Goal: Check status: Check status

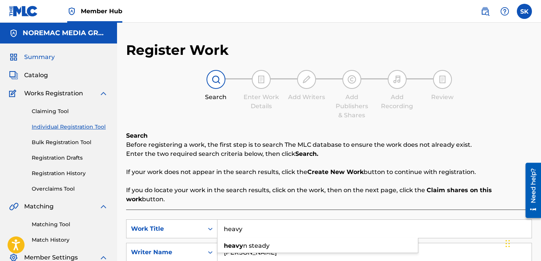
click at [40, 54] on span "Summary" at bounding box center [39, 56] width 31 height 9
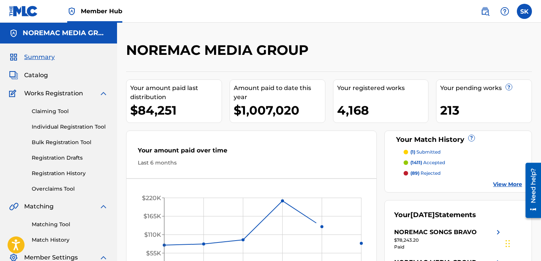
click at [376, 37] on div "NOREMAC MEDIA GROUP Your amount paid last distribution $84,251 Amount paid to d…" at bounding box center [329, 178] width 424 height 311
click at [28, 75] on span "Catalog" at bounding box center [36, 75] width 24 height 9
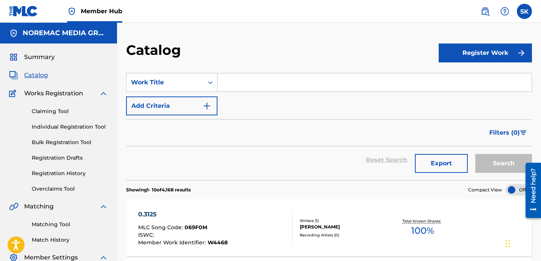
drag, startPoint x: 232, startPoint y: 84, endPoint x: 228, endPoint y: 89, distance: 7.0
click at [232, 83] on input "Search Form" at bounding box center [374, 82] width 314 height 18
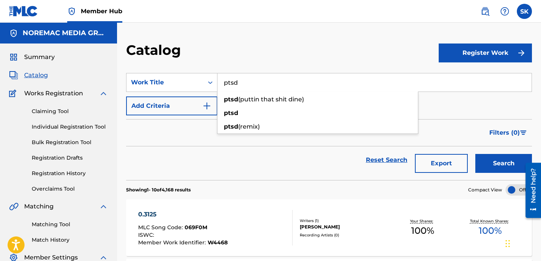
type input "ptsd"
click at [475, 154] on button "Search" at bounding box center [503, 163] width 57 height 19
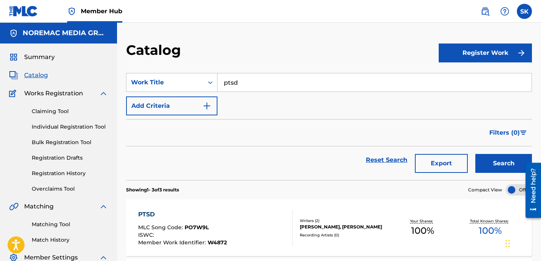
drag, startPoint x: 252, startPoint y: 111, endPoint x: 253, endPoint y: 115, distance: 3.9
click at [252, 112] on div "SearchWithCriteria376ebaf2-b236-46de-9913-cb798e5b10f1 Work Title ptsd Add Crit…" at bounding box center [329, 94] width 406 height 42
click at [36, 77] on span "Catalog" at bounding box center [36, 75] width 24 height 9
click at [71, 173] on link "Registration History" at bounding box center [70, 173] width 76 height 8
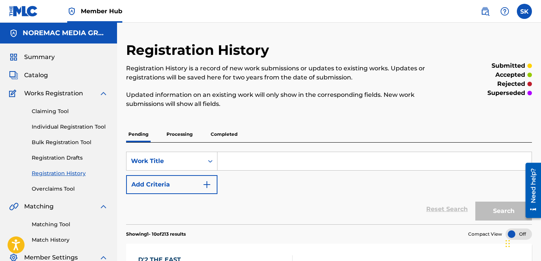
click at [239, 157] on input "Search Form" at bounding box center [374, 161] width 314 height 18
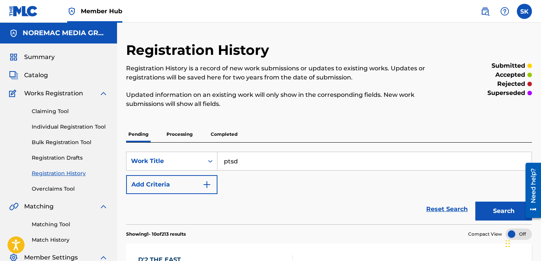
type input "ptsd"
click at [475, 201] on button "Search" at bounding box center [503, 210] width 57 height 19
click at [181, 134] on p "Processing" at bounding box center [179, 134] width 31 height 16
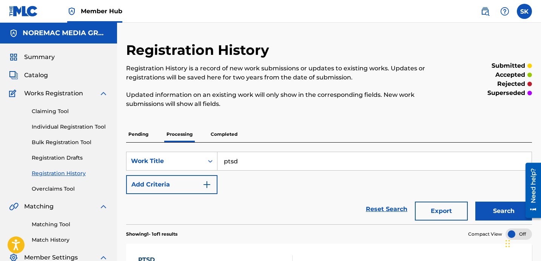
drag, startPoint x: 222, startPoint y: 127, endPoint x: 222, endPoint y: 133, distance: 5.3
click at [222, 128] on p "Completed" at bounding box center [223, 134] width 31 height 16
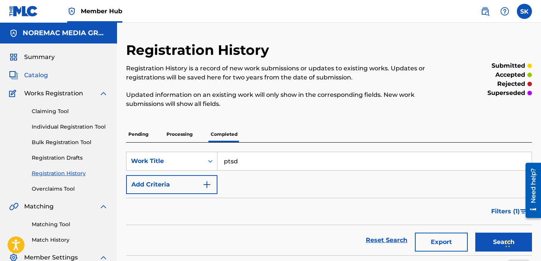
click at [29, 76] on span "Catalog" at bounding box center [36, 75] width 24 height 9
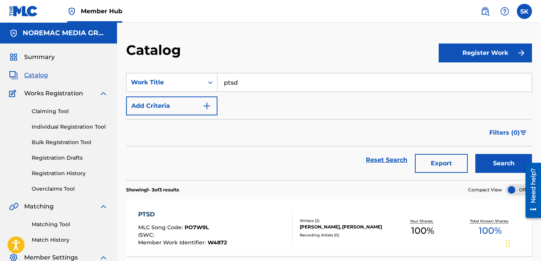
click at [275, 54] on div "Catalog" at bounding box center [282, 53] width 313 height 22
click at [246, 87] on input "ptsd" at bounding box center [374, 82] width 314 height 18
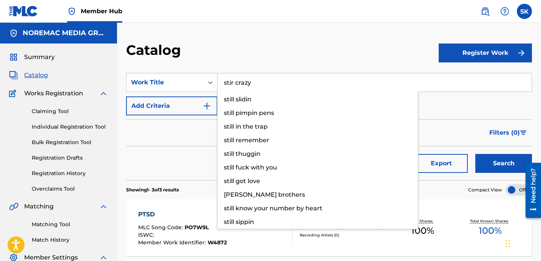
click at [475, 154] on button "Search" at bounding box center [503, 163] width 57 height 19
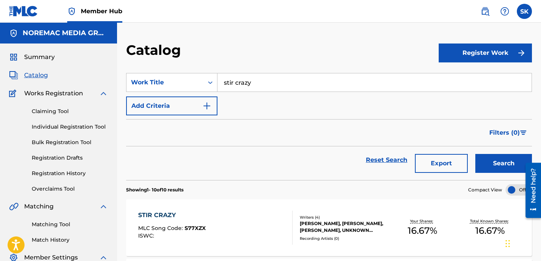
click at [254, 107] on div "SearchWithCriteria376ebaf2-b236-46de-9913-cb798e5b10f1 Work Title stir crazy Ad…" at bounding box center [329, 94] width 406 height 42
click at [254, 83] on input "stir crazy" at bounding box center [374, 82] width 314 height 18
type input "3rd 2nd"
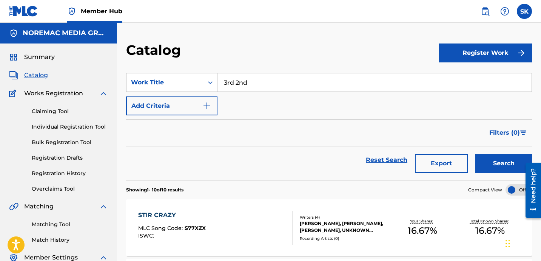
click at [475, 154] on button "Search" at bounding box center [503, 163] width 57 height 19
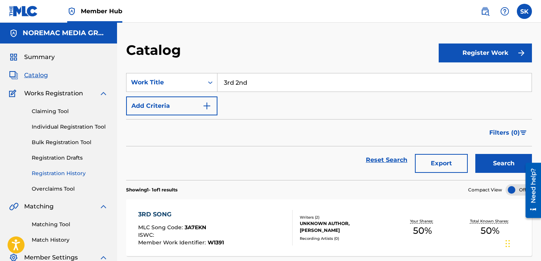
click at [52, 173] on link "Registration History" at bounding box center [70, 173] width 76 height 8
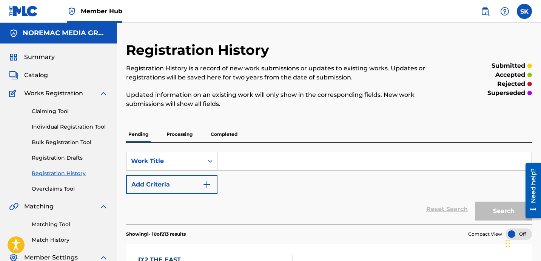
drag, startPoint x: 170, startPoint y: 133, endPoint x: 197, endPoint y: 137, distance: 27.4
click at [170, 133] on p "Processing" at bounding box center [179, 134] width 31 height 16
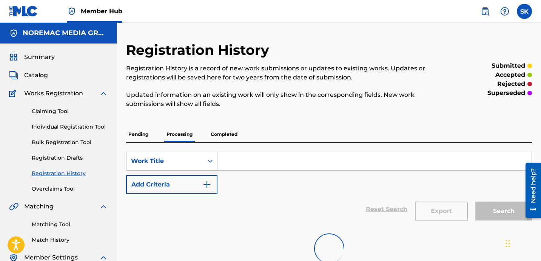
click at [220, 137] on p "Completed" at bounding box center [223, 134] width 31 height 16
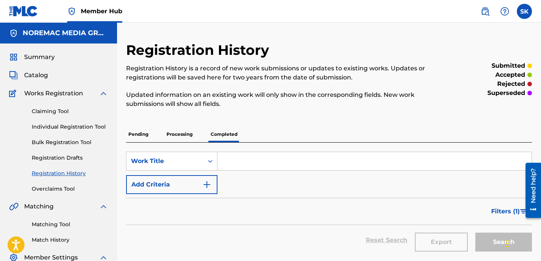
drag, startPoint x: 230, startPoint y: 156, endPoint x: 230, endPoint y: 167, distance: 10.6
click at [230, 157] on input "Search Form" at bounding box center [374, 161] width 314 height 18
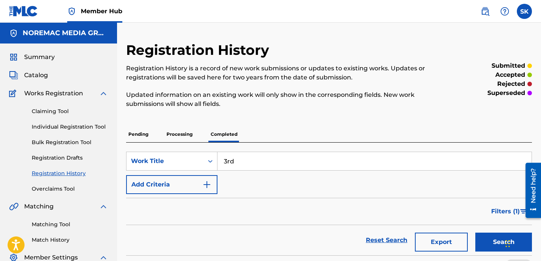
type input "3rd"
click at [475, 232] on button "Search" at bounding box center [503, 241] width 57 height 19
click at [370, 138] on div "Pending Processing Completed" at bounding box center [329, 134] width 406 height 16
click at [179, 136] on p "Processing" at bounding box center [179, 134] width 31 height 16
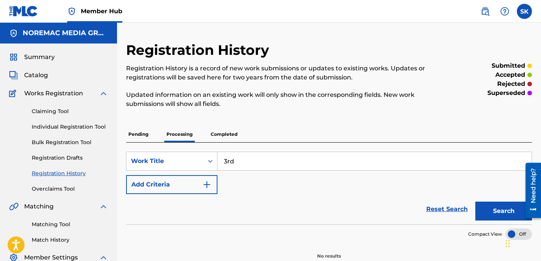
drag, startPoint x: 137, startPoint y: 131, endPoint x: 151, endPoint y: 134, distance: 15.0
click at [137, 130] on p "Pending" at bounding box center [138, 134] width 25 height 16
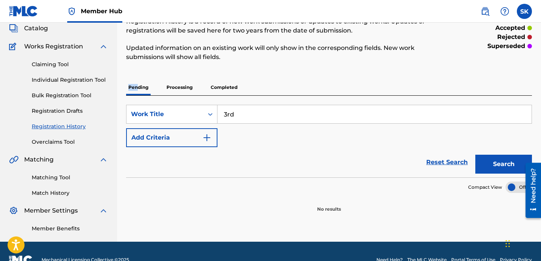
scroll to position [48, 0]
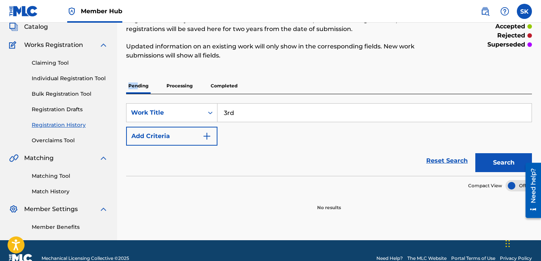
click at [193, 94] on div "SearchWithCriteria7ec367fc-f695-4532-ada8-ea967fe4b594 Work Title 3rd Add Crite…" at bounding box center [329, 135] width 406 height 82
click at [191, 92] on p "Processing" at bounding box center [179, 86] width 31 height 16
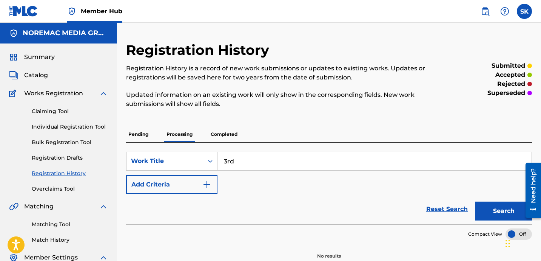
click at [250, 160] on input "3rd" at bounding box center [374, 161] width 314 height 18
type input "3rd 2nd chance"
click at [515, 205] on button "Search" at bounding box center [503, 210] width 57 height 19
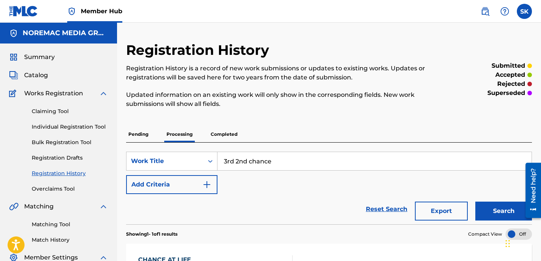
click at [338, 173] on div "SearchWithCriteria7ec367fc-f695-4532-ada8-ea967fe4b594 Work Title 3rd 2nd chanc…" at bounding box center [329, 172] width 406 height 42
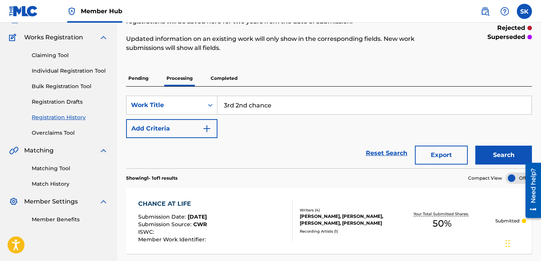
click at [213, 74] on p "Completed" at bounding box center [223, 78] width 31 height 16
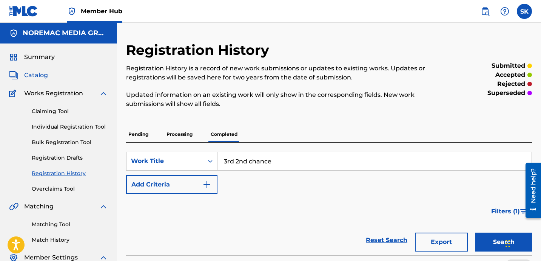
drag, startPoint x: 39, startPoint y: 75, endPoint x: 43, endPoint y: 76, distance: 4.8
click at [39, 75] on span "Catalog" at bounding box center [36, 75] width 24 height 9
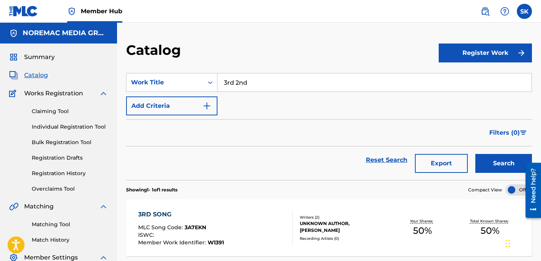
click at [263, 88] on input "3rd 2nd" at bounding box center [374, 82] width 314 height 18
type input "other side of love"
click at [475, 154] on button "Search" at bounding box center [503, 163] width 57 height 19
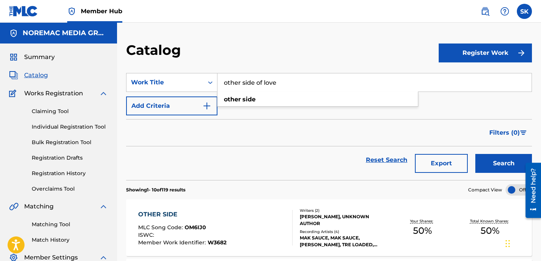
click at [285, 65] on section "SearchWithCriteria376ebaf2-b236-46de-9913-cb798e5b10f1 Work Title other side of…" at bounding box center [329, 122] width 406 height 116
click at [25, 14] on img at bounding box center [23, 11] width 29 height 11
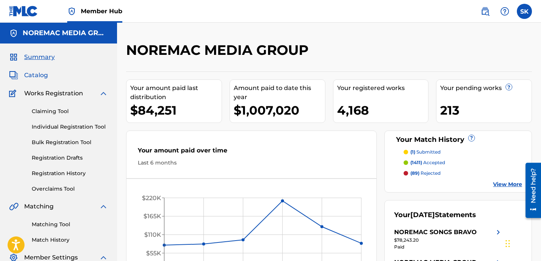
click at [40, 78] on span "Catalog" at bounding box center [36, 75] width 24 height 9
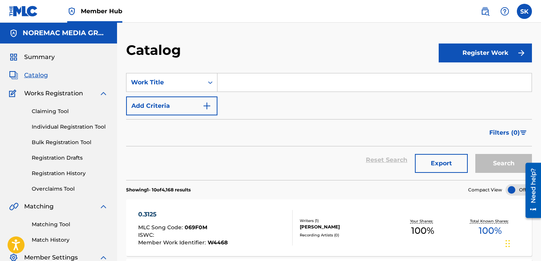
click at [273, 74] on input "Search Form" at bounding box center [374, 82] width 314 height 18
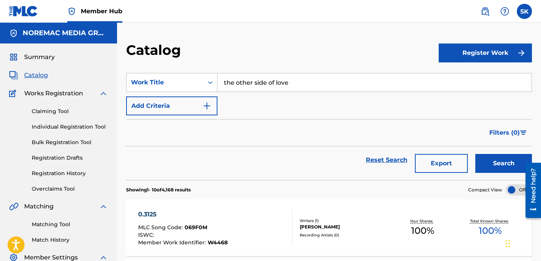
type input "the other side of love"
click at [475, 154] on button "Search" at bounding box center [503, 163] width 57 height 19
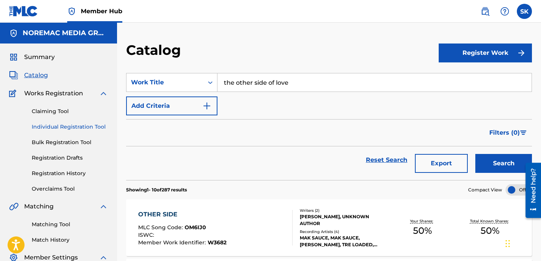
click at [62, 125] on link "Individual Registration Tool" at bounding box center [70, 127] width 76 height 8
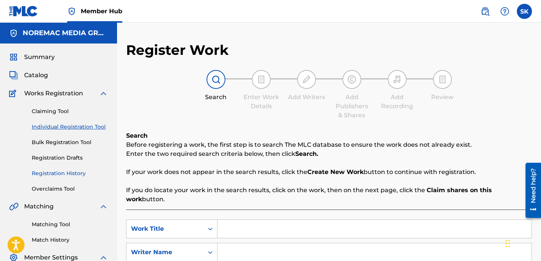
click at [51, 173] on link "Registration History" at bounding box center [70, 173] width 76 height 8
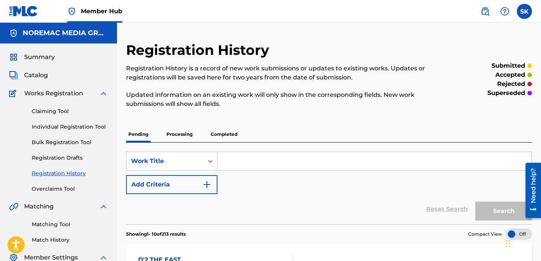
click at [231, 160] on input "Search Form" at bounding box center [374, 161] width 314 height 18
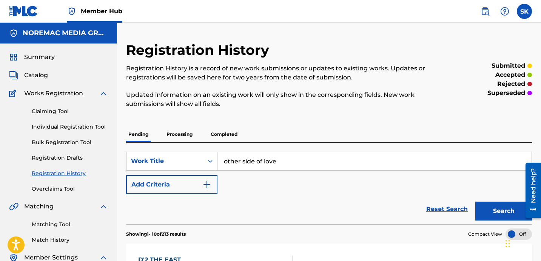
type input "other side of love"
click at [475, 201] on button "Search" at bounding box center [503, 210] width 57 height 19
click at [176, 132] on p "Processing" at bounding box center [179, 134] width 31 height 16
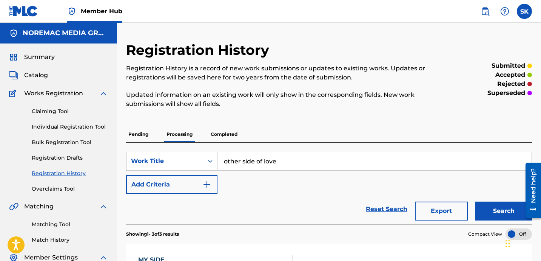
click at [225, 136] on p "Completed" at bounding box center [223, 134] width 31 height 16
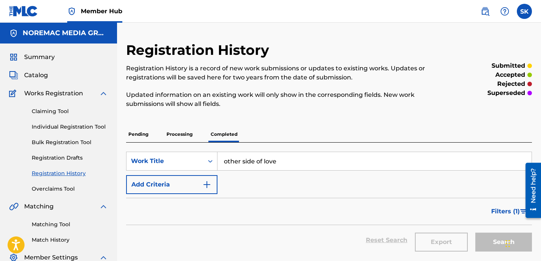
click at [315, 165] on input "other side of love" at bounding box center [374, 161] width 314 height 18
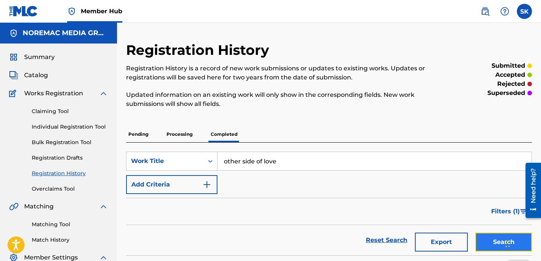
drag, startPoint x: 488, startPoint y: 243, endPoint x: 477, endPoint y: 243, distance: 11.3
click at [488, 243] on button "Search" at bounding box center [503, 241] width 57 height 19
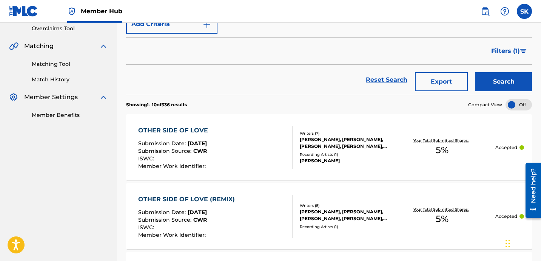
scroll to position [166, 0]
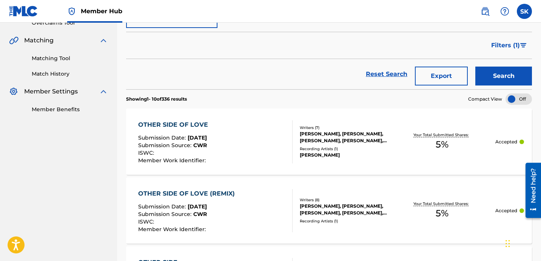
click at [212, 133] on div "OTHER SIDE OF LOVE Submission Date : [DATE] Submission Source : CWR ISWC : Memb…" at bounding box center [175, 141] width 74 height 43
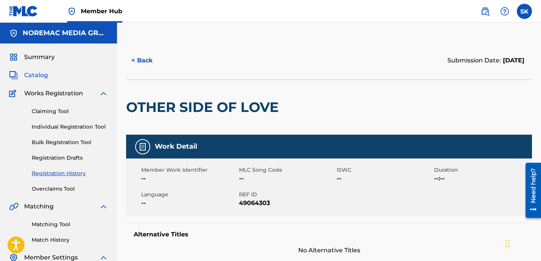
click at [39, 79] on span "Catalog" at bounding box center [36, 75] width 24 height 9
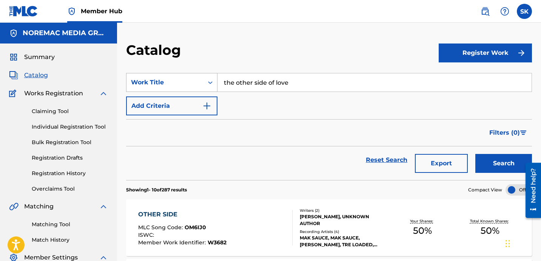
click at [201, 81] on div "Work Title" at bounding box center [164, 82] width 77 height 14
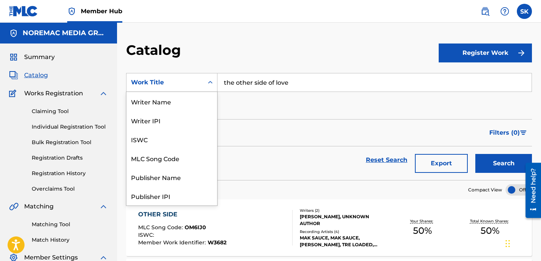
scroll to position [113, 0]
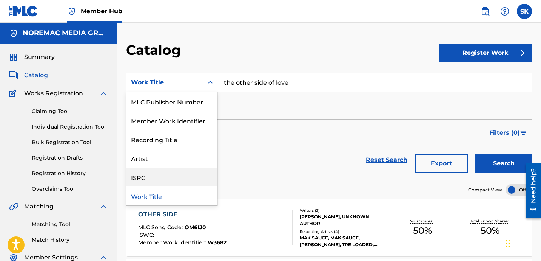
click at [165, 175] on div "ISRC" at bounding box center [171, 176] width 91 height 19
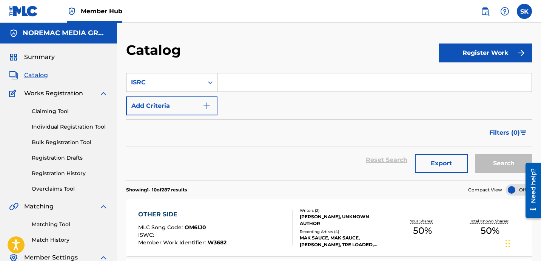
click at [194, 84] on div "ISRC" at bounding box center [165, 82] width 68 height 9
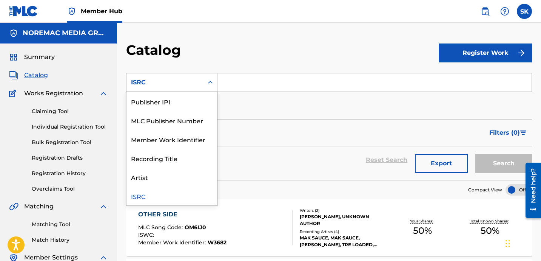
click at [177, 193] on div "ISRC" at bounding box center [171, 195] width 91 height 19
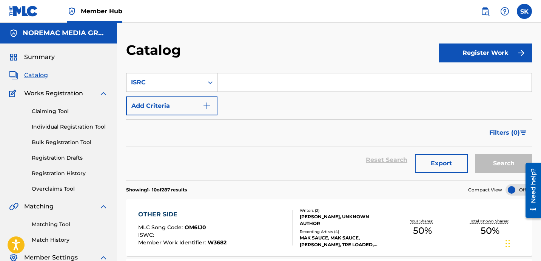
click at [175, 90] on div "ISRC" at bounding box center [171, 82] width 91 height 19
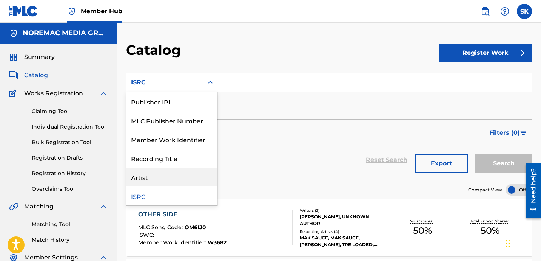
click at [153, 173] on div "Artist" at bounding box center [171, 176] width 91 height 19
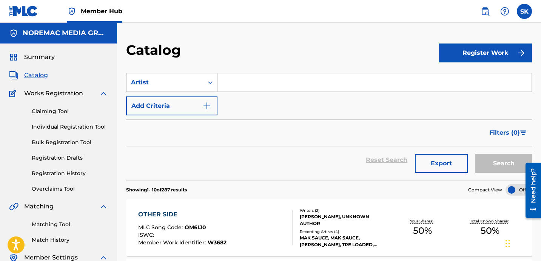
click at [191, 83] on div "Artist" at bounding box center [165, 82] width 68 height 9
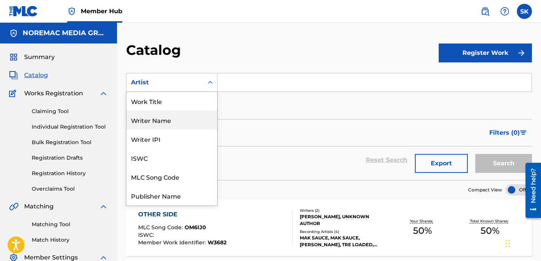
scroll to position [0, 0]
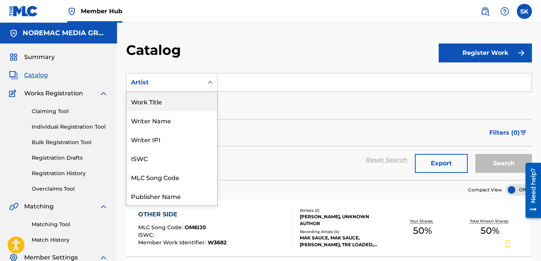
click at [164, 102] on div "Work Title" at bounding box center [171, 101] width 91 height 19
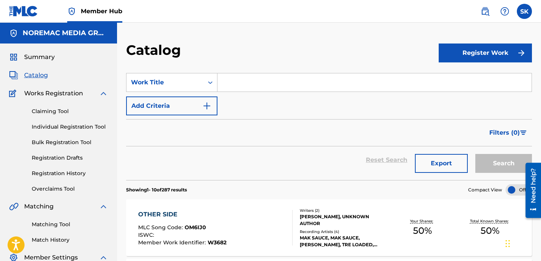
click at [252, 79] on input "Search Form" at bounding box center [374, 82] width 314 height 18
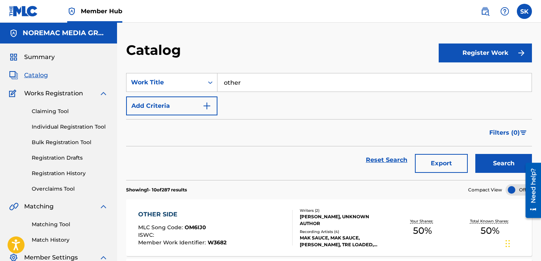
type input "other"
click at [475, 154] on button "Search" at bounding box center [503, 163] width 57 height 19
click at [285, 122] on div "Filters ( 0 )" at bounding box center [329, 132] width 406 height 27
click at [33, 80] on div "Summary Catalog Works Registration Claiming Tool Individual Registration Tool B…" at bounding box center [58, 165] width 117 height 245
click at [35, 74] on span "Catalog" at bounding box center [36, 75] width 24 height 9
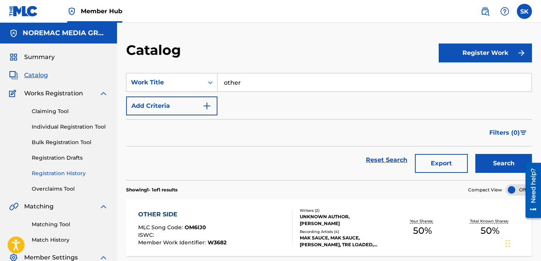
click at [63, 174] on link "Registration History" at bounding box center [70, 173] width 76 height 8
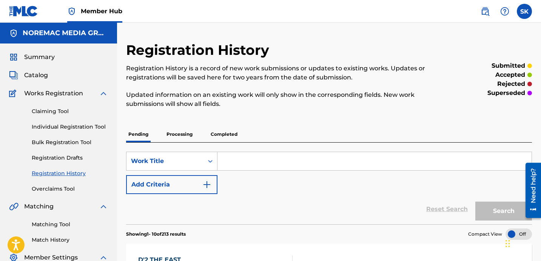
click at [353, 139] on div "Pending Processing Completed" at bounding box center [329, 134] width 406 height 16
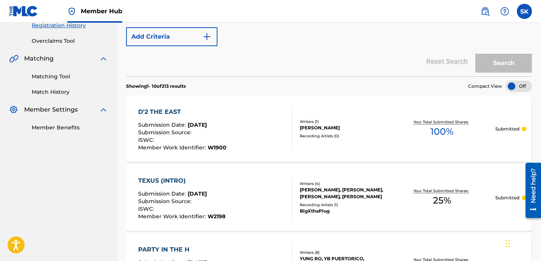
scroll to position [81, 0]
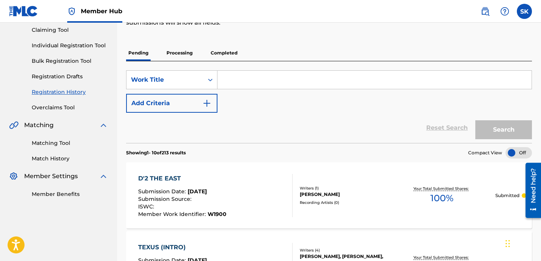
click at [173, 48] on p "Processing" at bounding box center [179, 53] width 31 height 16
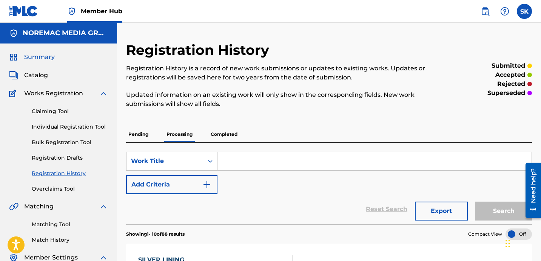
click at [38, 57] on span "Summary" at bounding box center [39, 56] width 31 height 9
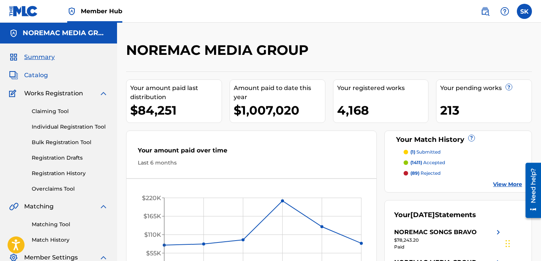
click at [30, 78] on span "Catalog" at bounding box center [36, 75] width 24 height 9
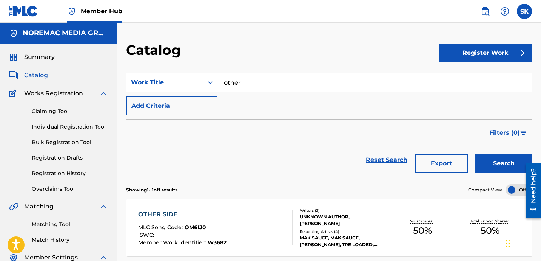
click at [270, 88] on input "other" at bounding box center [374, 82] width 314 height 18
click at [269, 88] on input "other" at bounding box center [374, 82] width 314 height 18
click at [475, 154] on button "Search" at bounding box center [503, 163] width 57 height 19
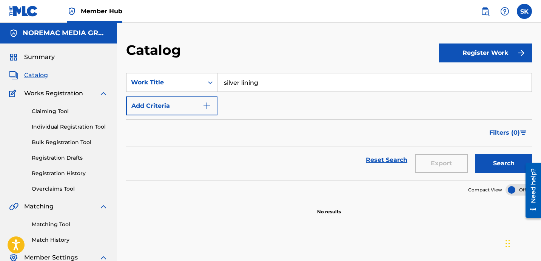
click at [262, 66] on section "SearchWithCriteria1d60c682-f7b9-4cd3-b39b-0978c7591afa Work Title silver lining…" at bounding box center [329, 122] width 406 height 116
drag, startPoint x: 259, startPoint y: 64, endPoint x: 304, endPoint y: 69, distance: 45.2
click at [259, 64] on section "SearchWithCriteria1d60c682-f7b9-4cd3-b39b-0978c7591afa Work Title silver lining…" at bounding box center [329, 122] width 406 height 116
click at [237, 85] on input "silver lining" at bounding box center [374, 82] width 314 height 18
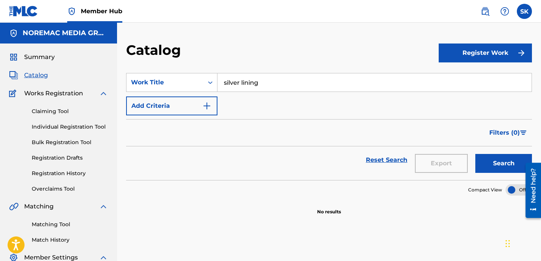
click at [237, 85] on input "silver lining" at bounding box center [374, 82] width 314 height 18
type input "guidance"
click at [475, 154] on button "Search" at bounding box center [503, 163] width 57 height 19
click at [35, 56] on span "Summary" at bounding box center [39, 56] width 31 height 9
